Goal: Use online tool/utility: Utilize a website feature to perform a specific function

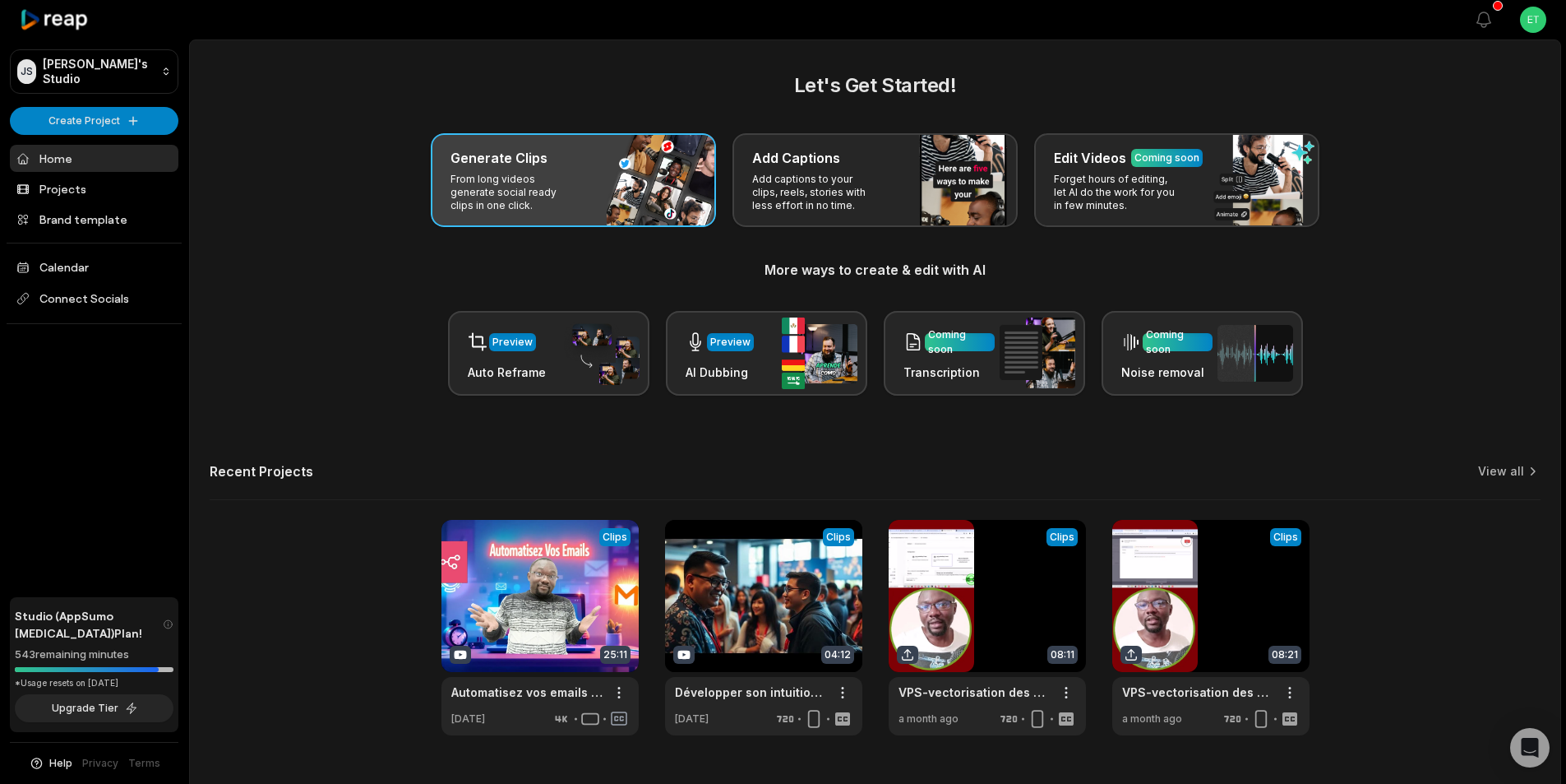
click at [554, 199] on p "From long videos generate social ready clips in one click." at bounding box center [514, 192] width 127 height 39
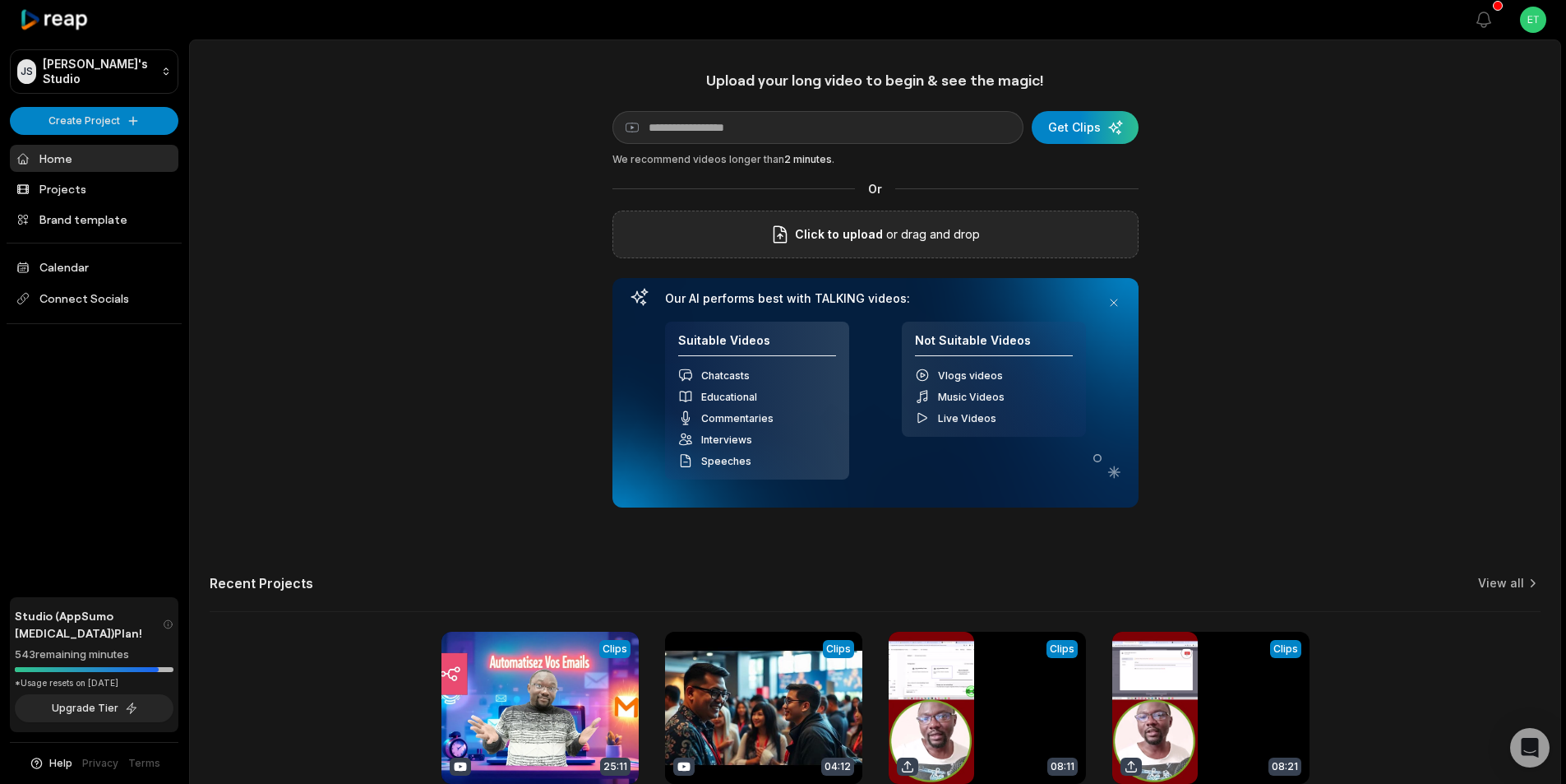
click at [873, 241] on span "Click to upload" at bounding box center [839, 234] width 88 height 20
click at [0, 0] on input "Click to upload" at bounding box center [0, 0] width 0 height 0
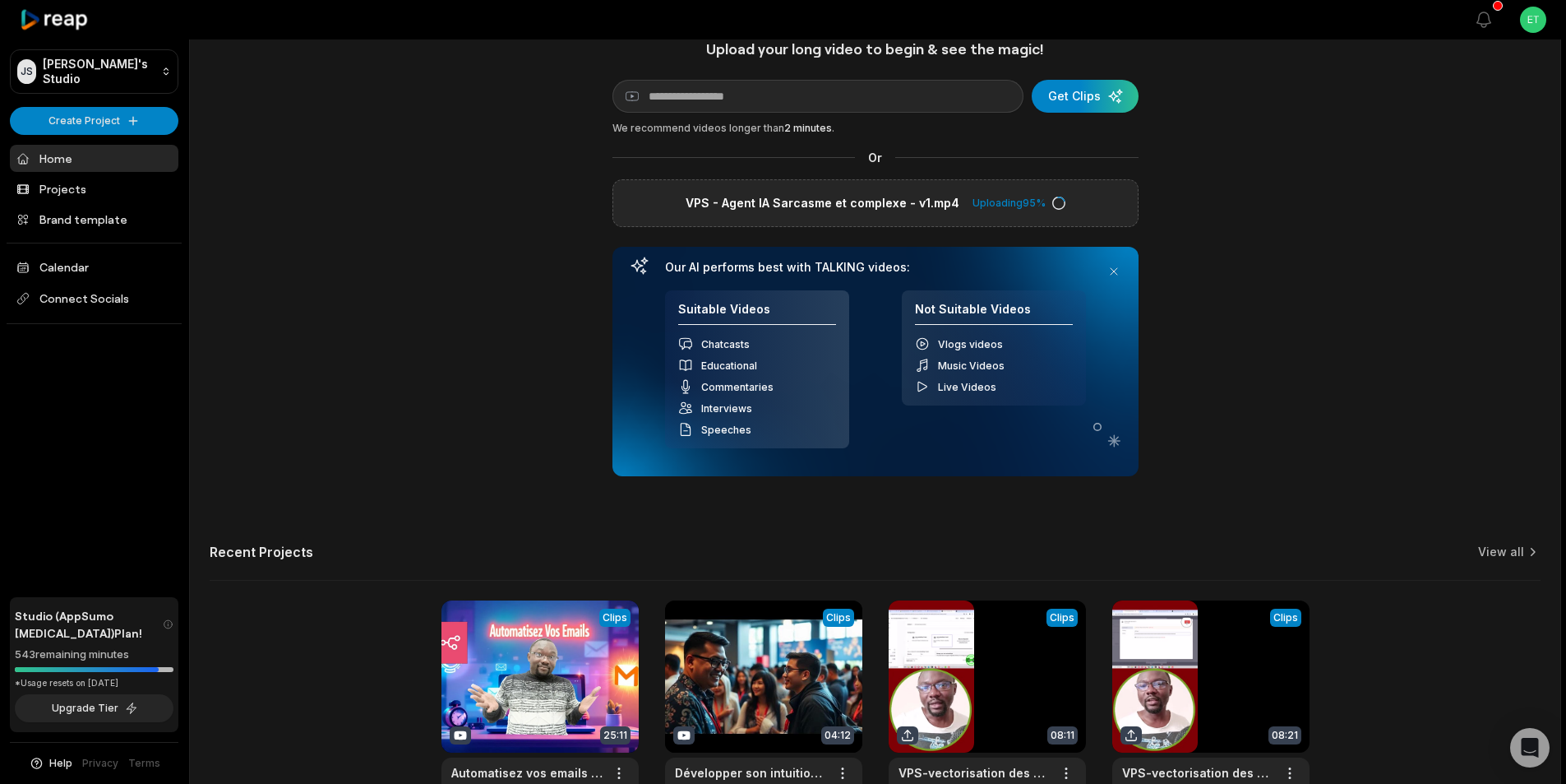
scroll to position [82, 0]
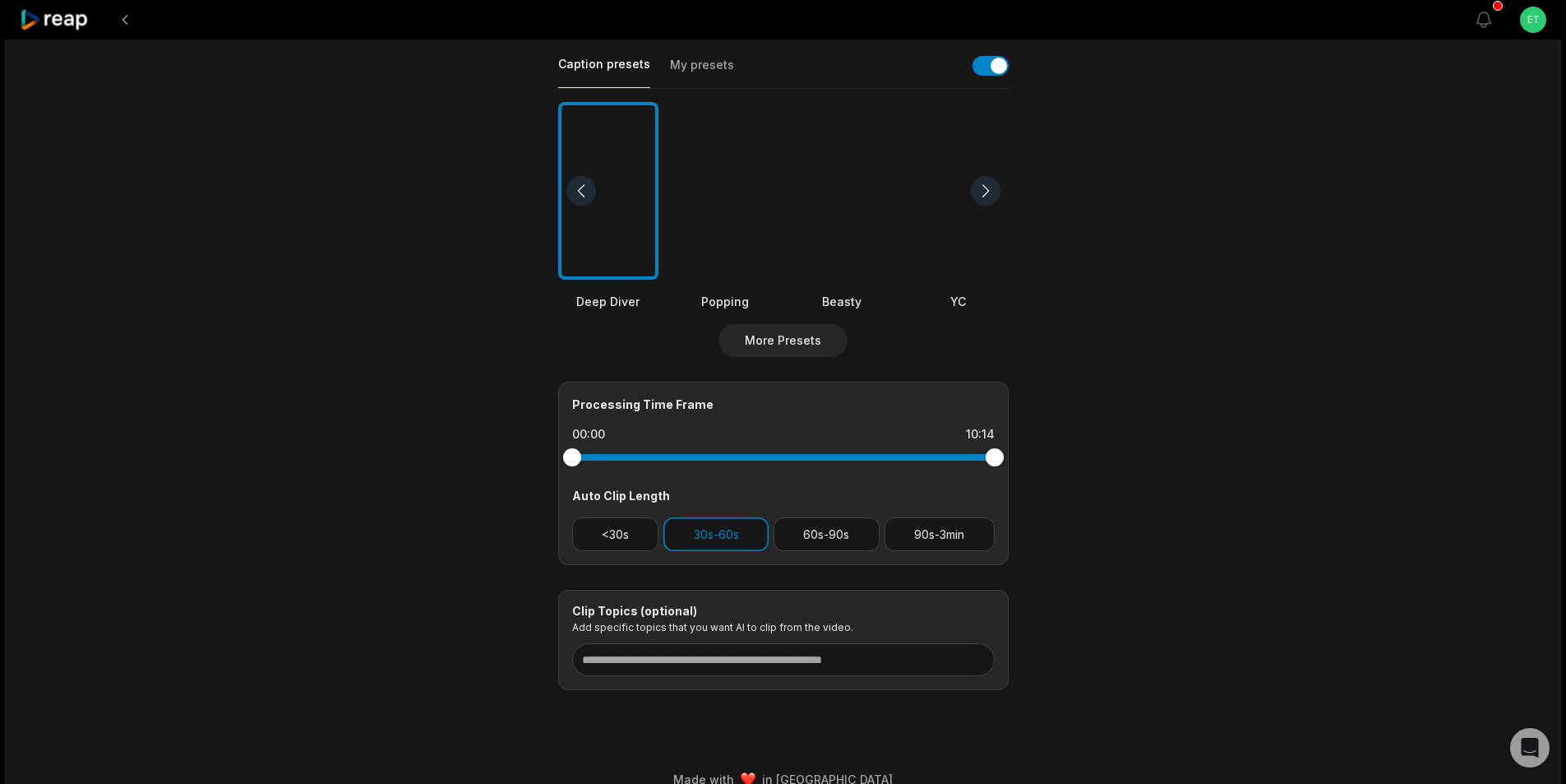
scroll to position [409, 0]
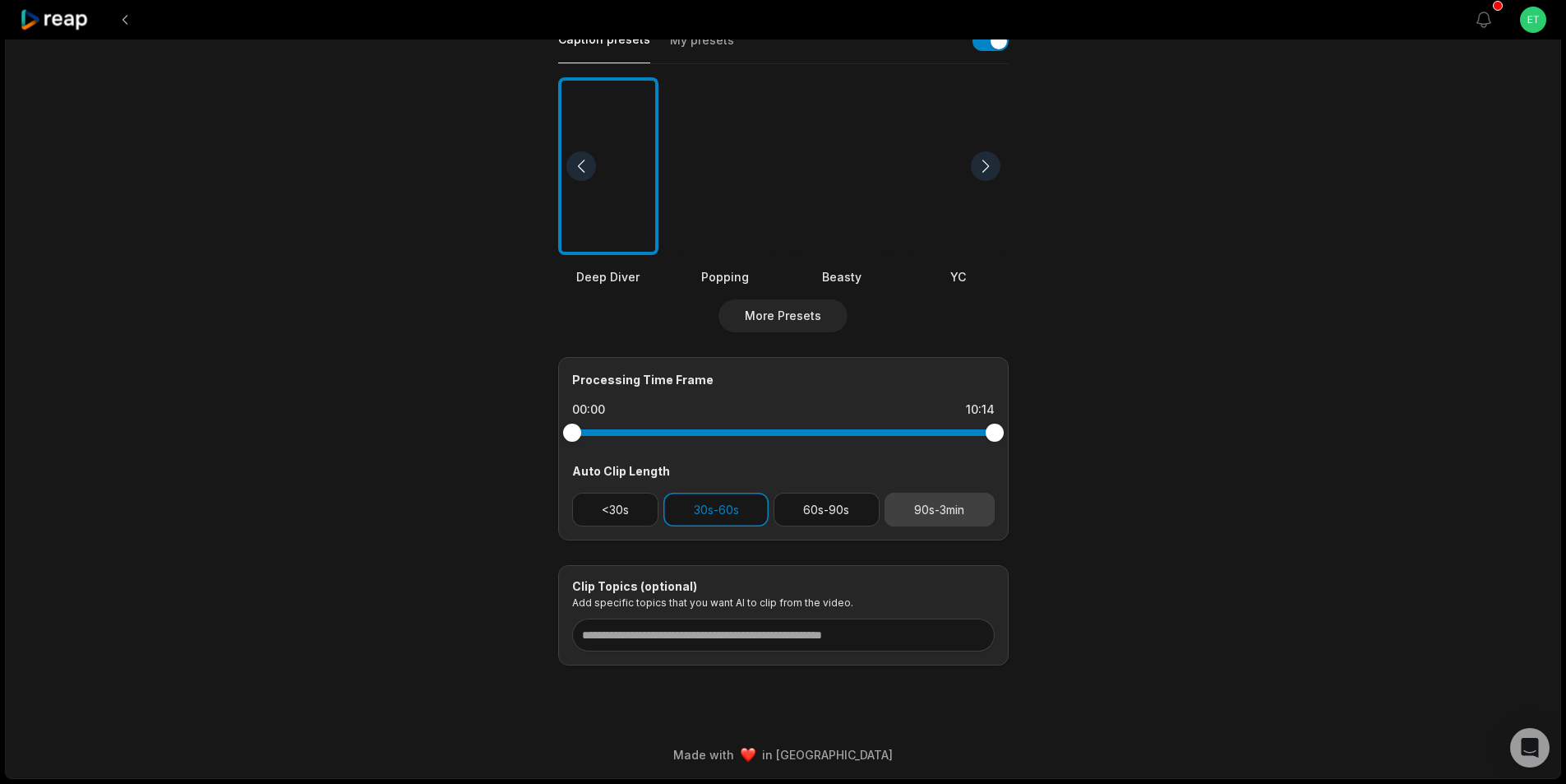
click at [941, 507] on button "90s-3min" at bounding box center [940, 509] width 110 height 34
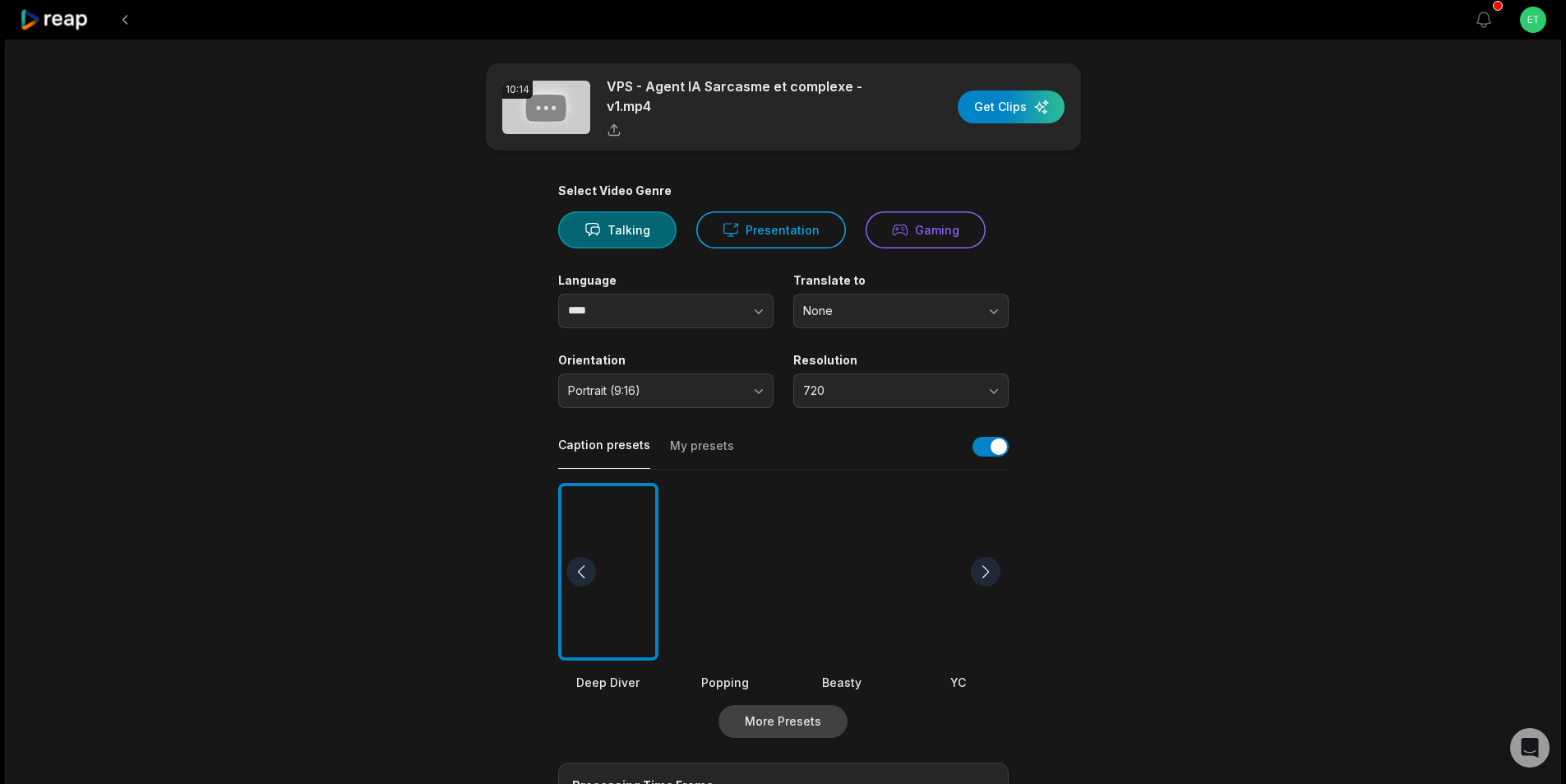
scroll to position [0, 0]
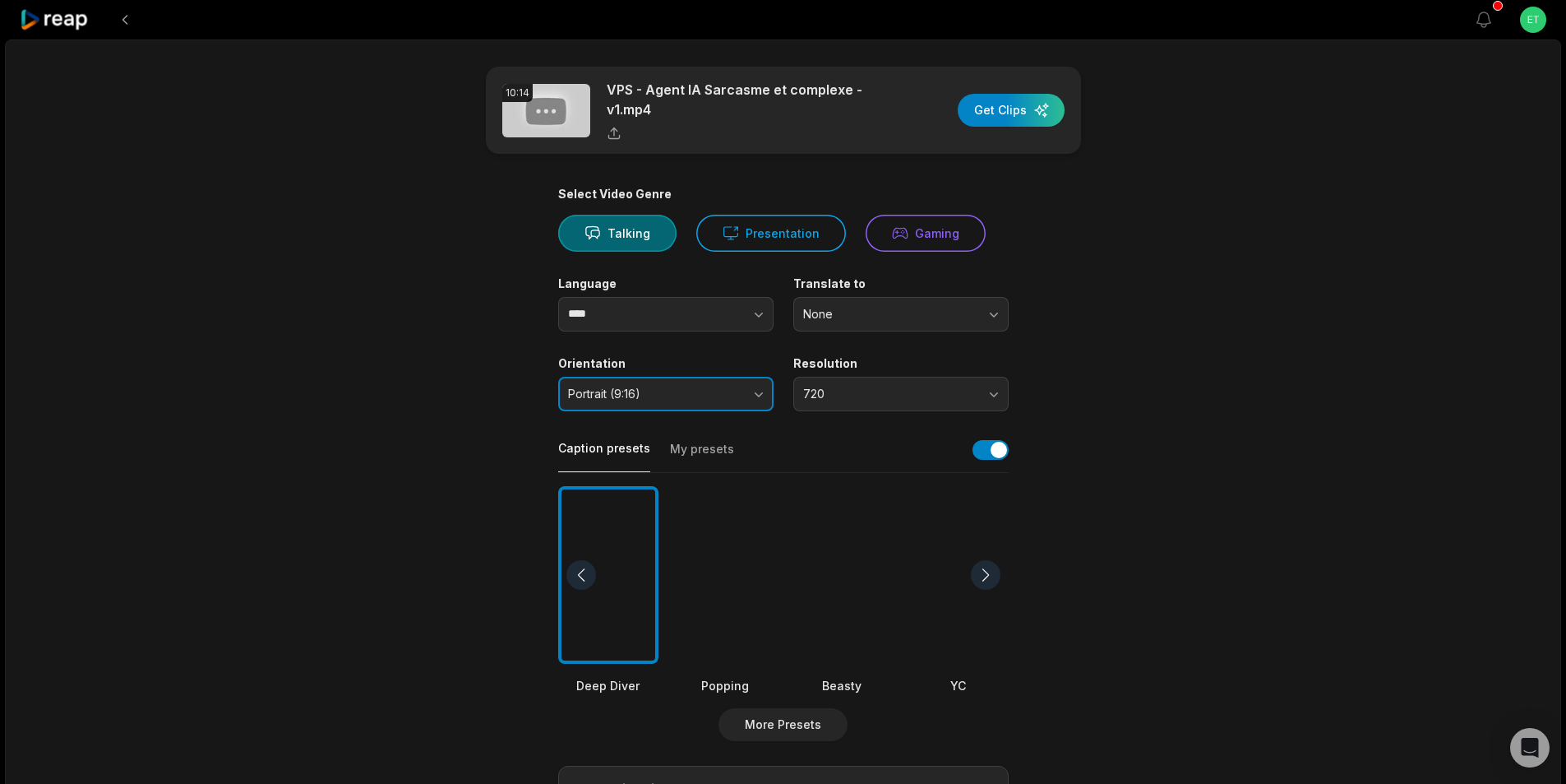
click at [745, 386] on button "Portrait (9:16)" at bounding box center [665, 394] width 215 height 35
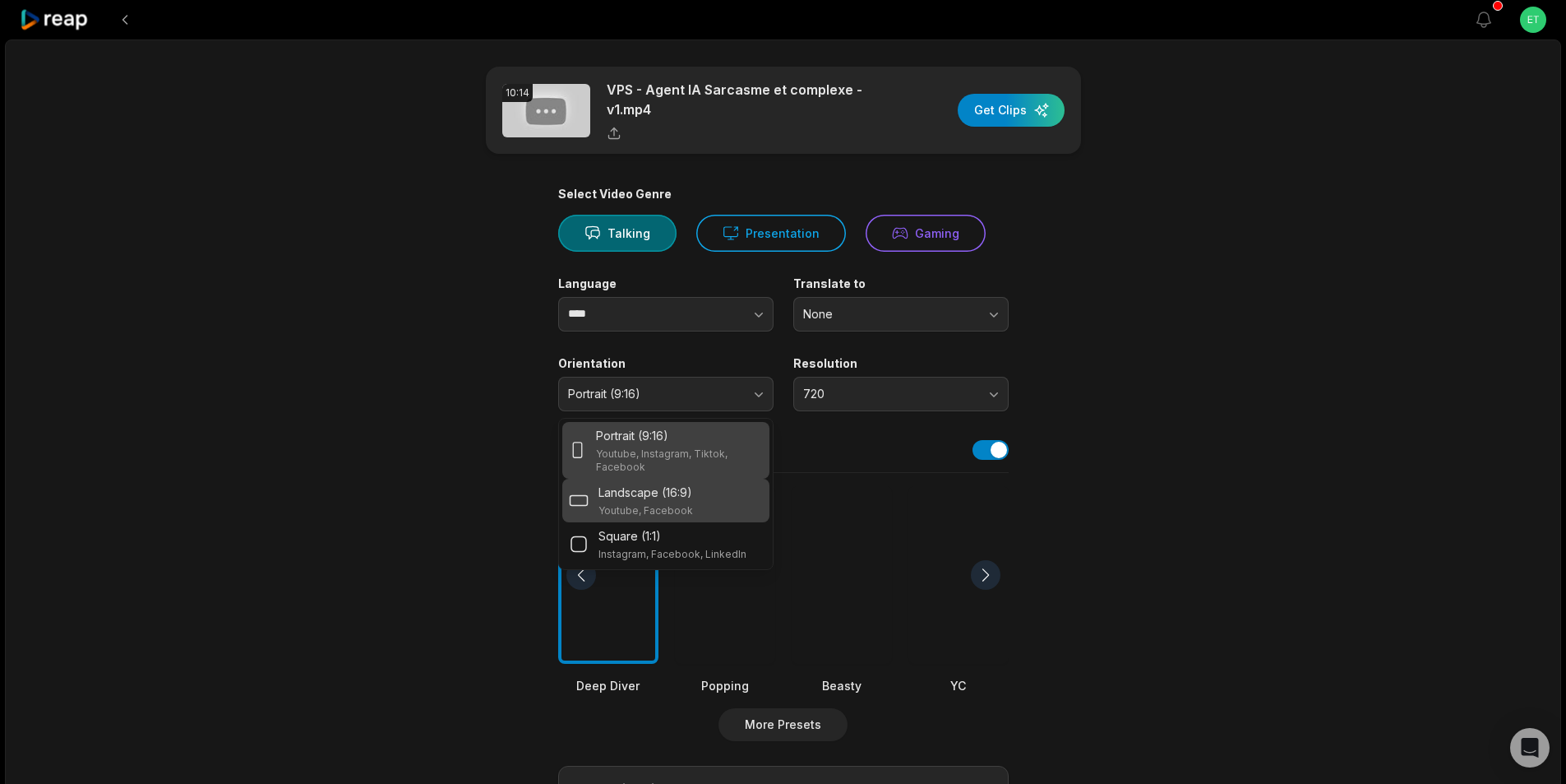
click at [734, 500] on div "Landscape (16:9) Youtube, Facebook" at bounding box center [666, 500] width 194 height 34
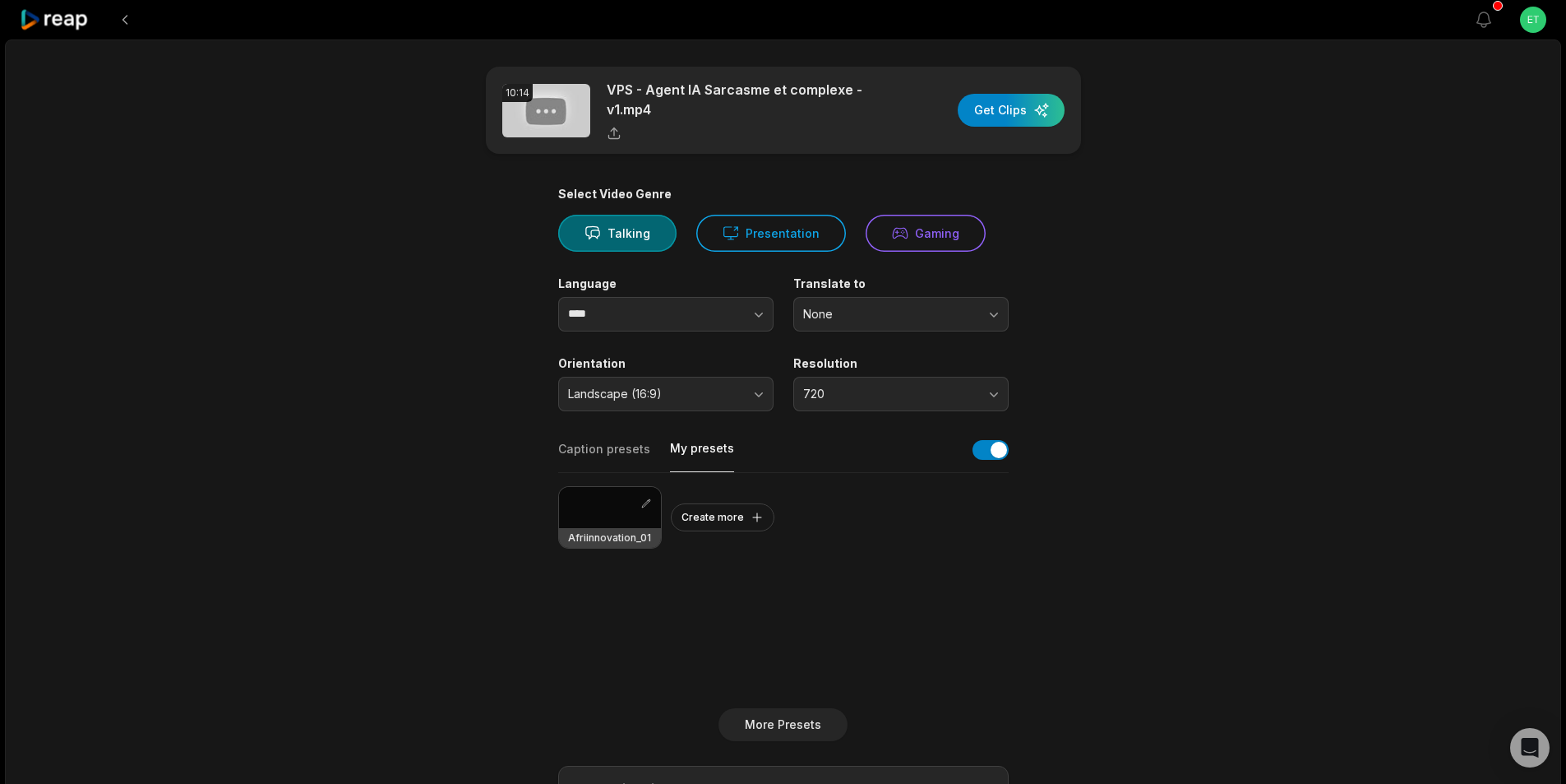
click at [676, 446] on button "My presets" at bounding box center [702, 456] width 64 height 32
click at [618, 513] on div at bounding box center [610, 507] width 102 height 41
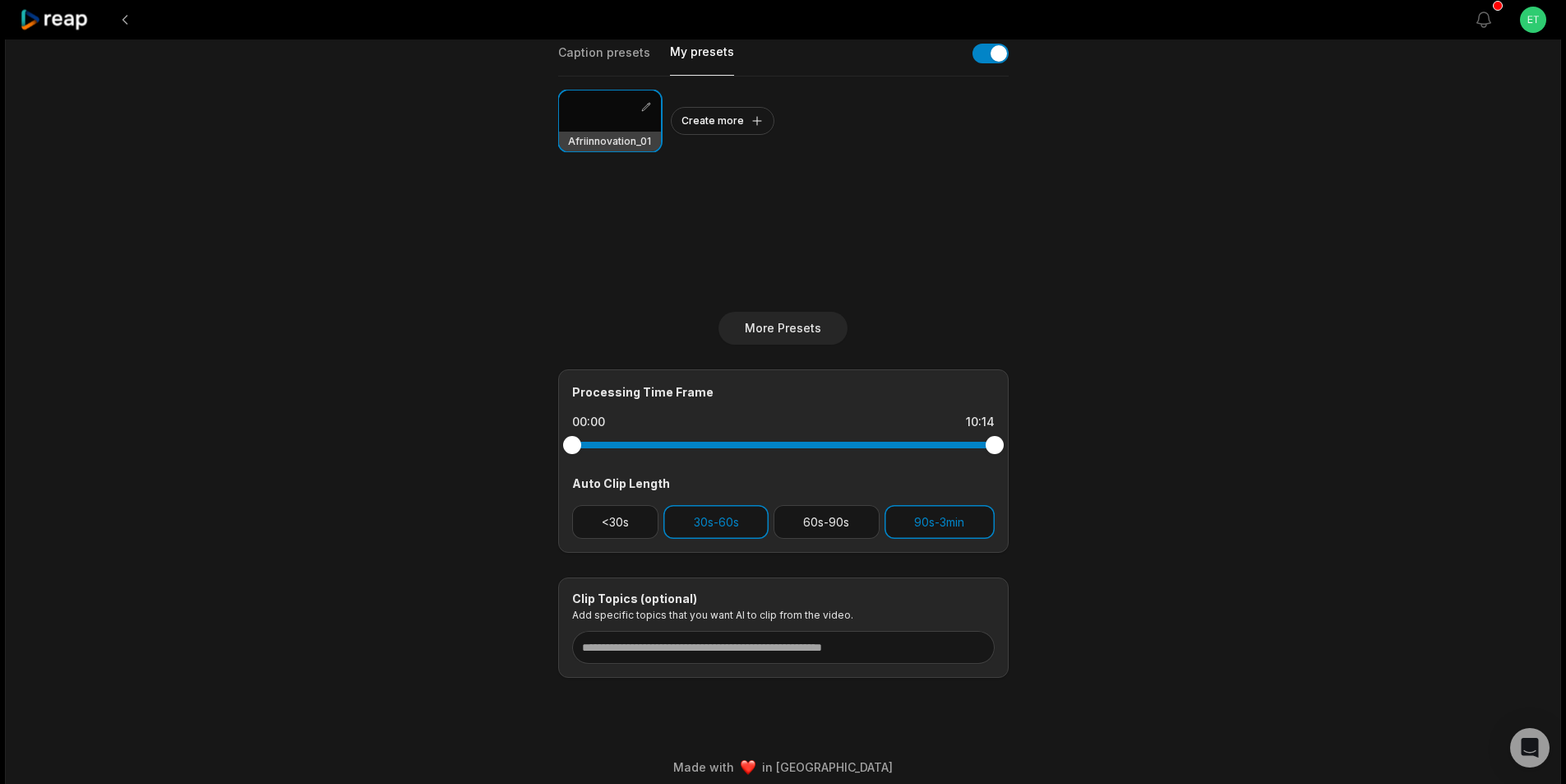
scroll to position [409, 0]
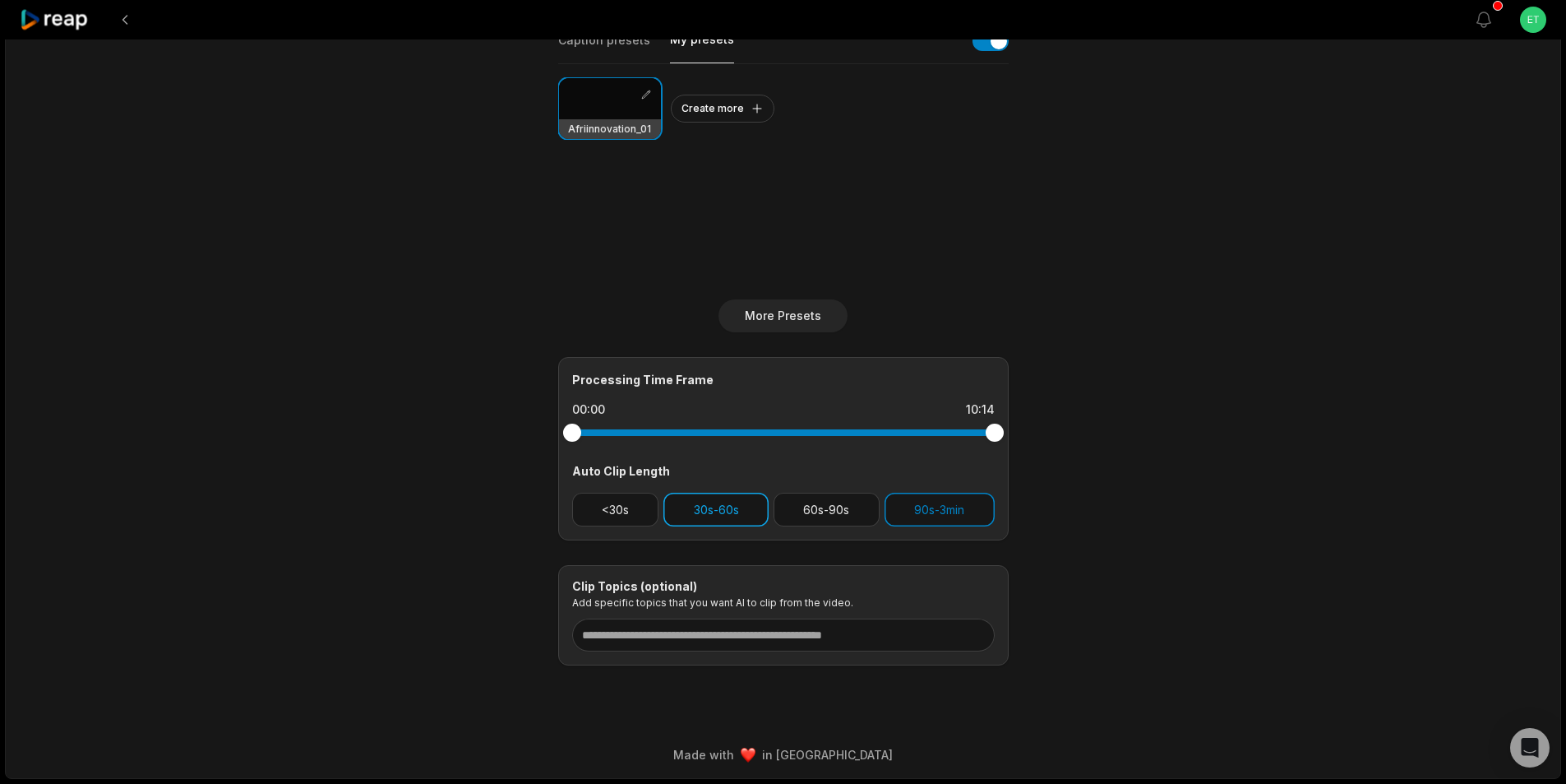
click at [724, 497] on button "30s-60s" at bounding box center [716, 509] width 105 height 34
click at [789, 636] on input at bounding box center [783, 634] width 423 height 33
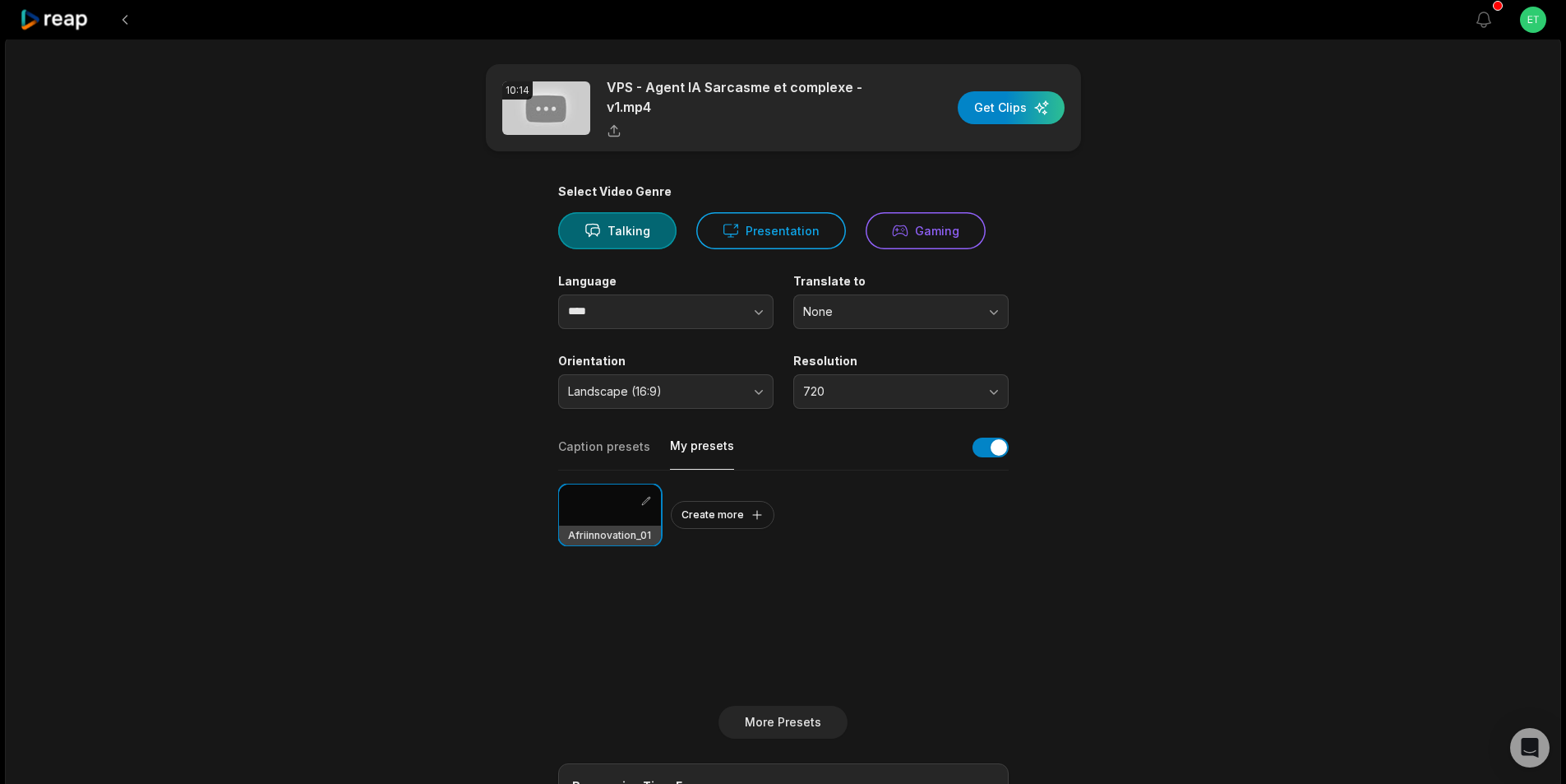
scroll to position [0, 0]
click at [127, 21] on button at bounding box center [125, 20] width 30 height 30
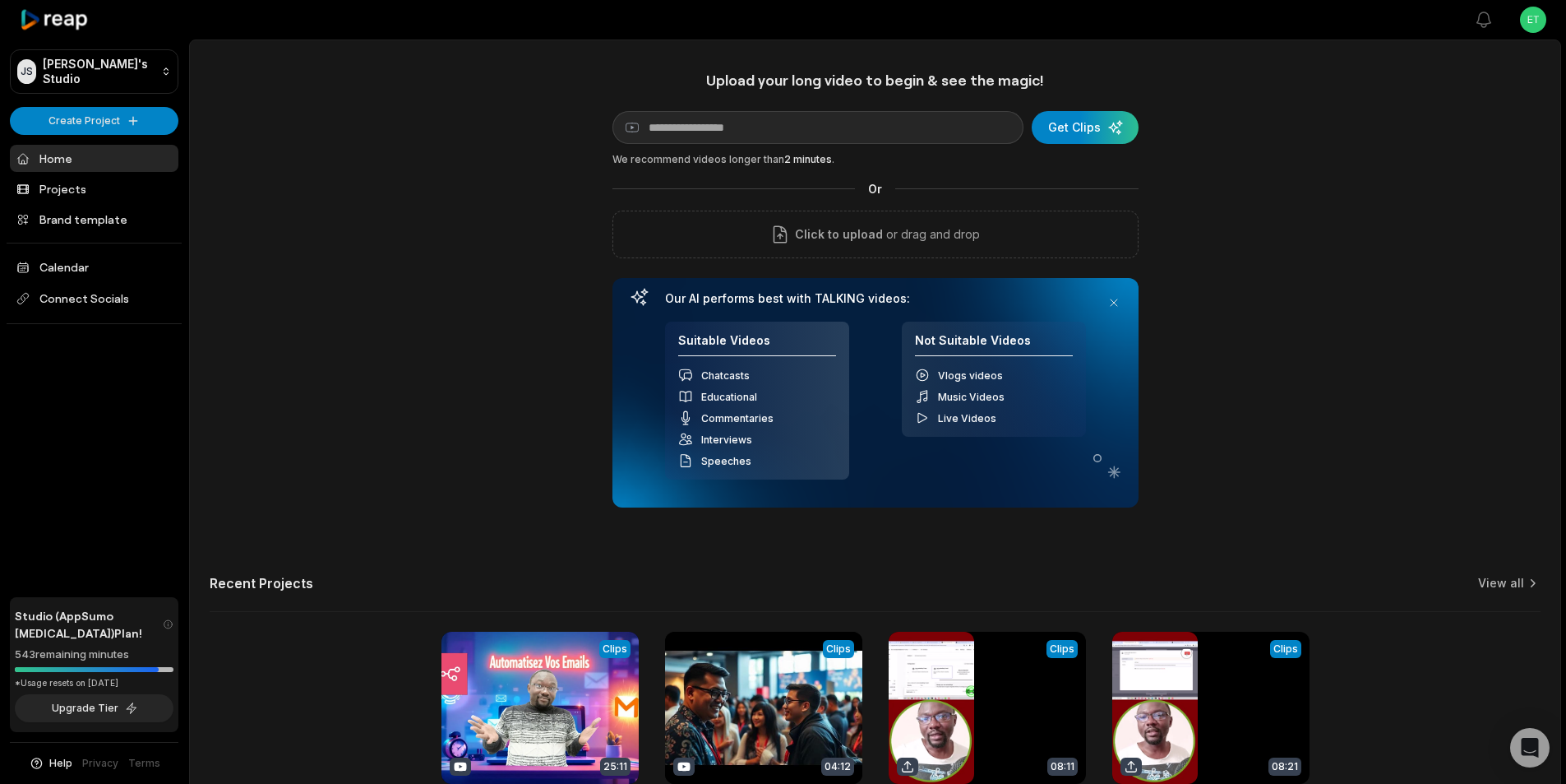
scroll to position [82, 0]
